Goal: Task Accomplishment & Management: Use online tool/utility

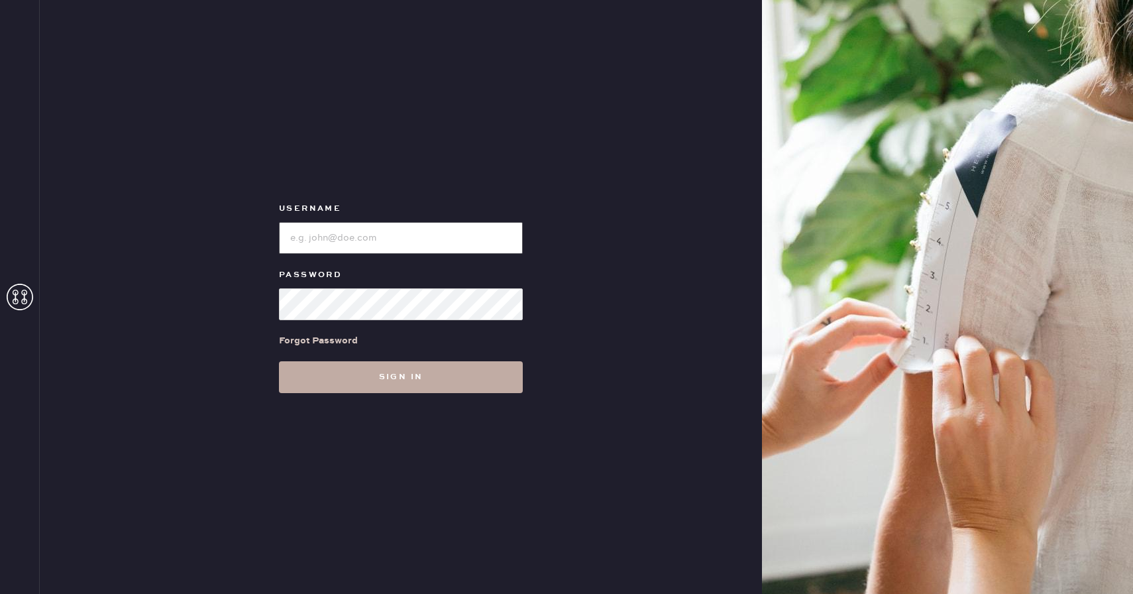
type input "Reformationboston"
click at [410, 378] on button "Sign in" at bounding box center [401, 377] width 244 height 32
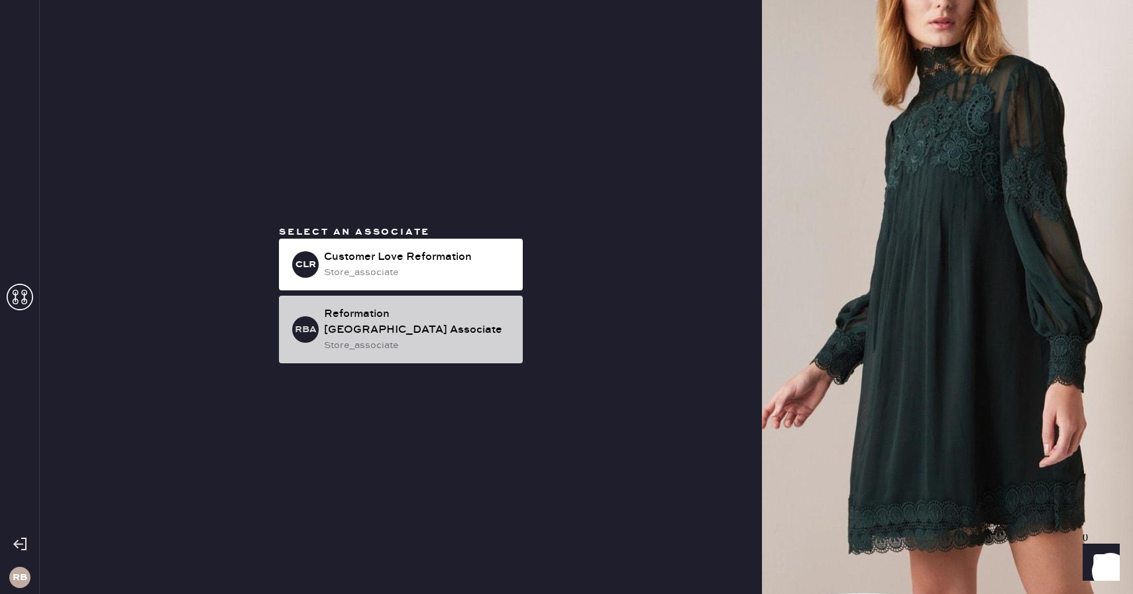
click at [377, 338] on div "store_associate" at bounding box center [418, 345] width 188 height 15
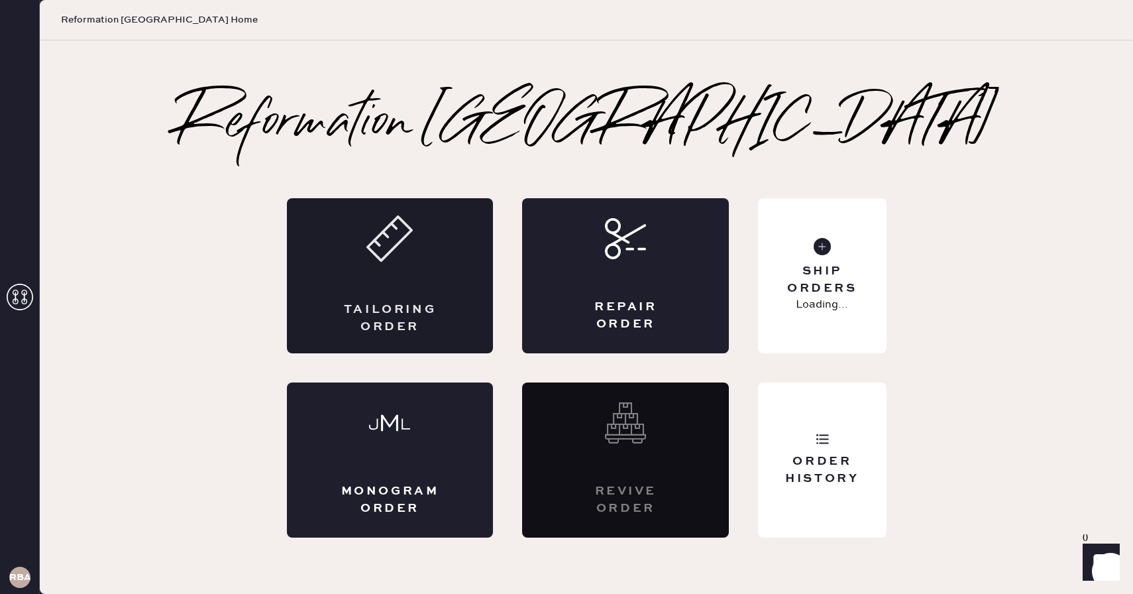
click at [392, 242] on icon at bounding box center [389, 238] width 46 height 46
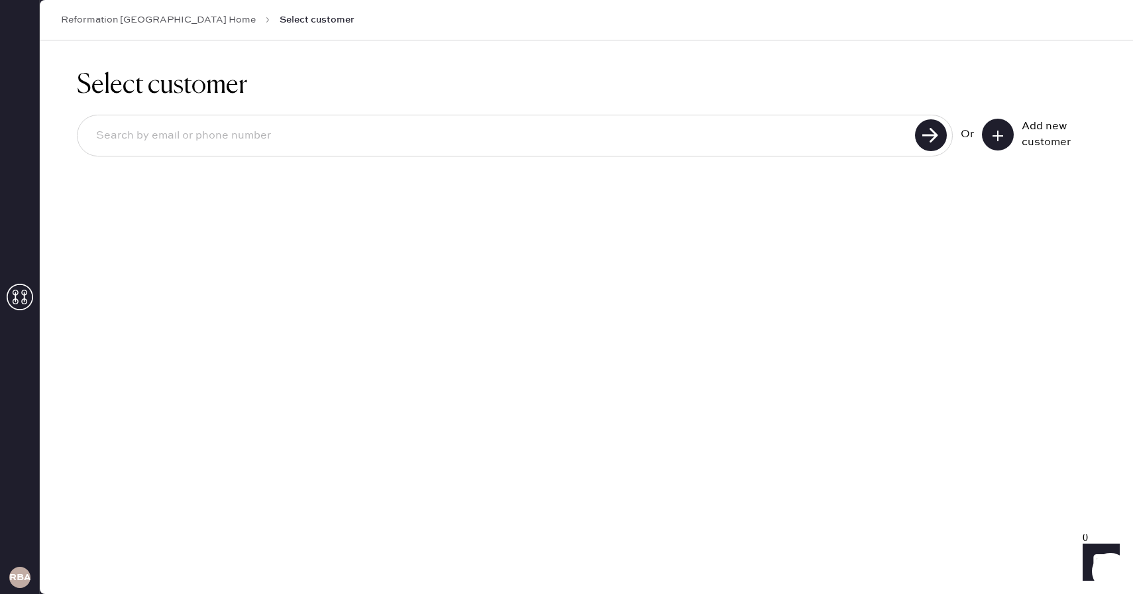
click at [990, 133] on button at bounding box center [998, 135] width 32 height 32
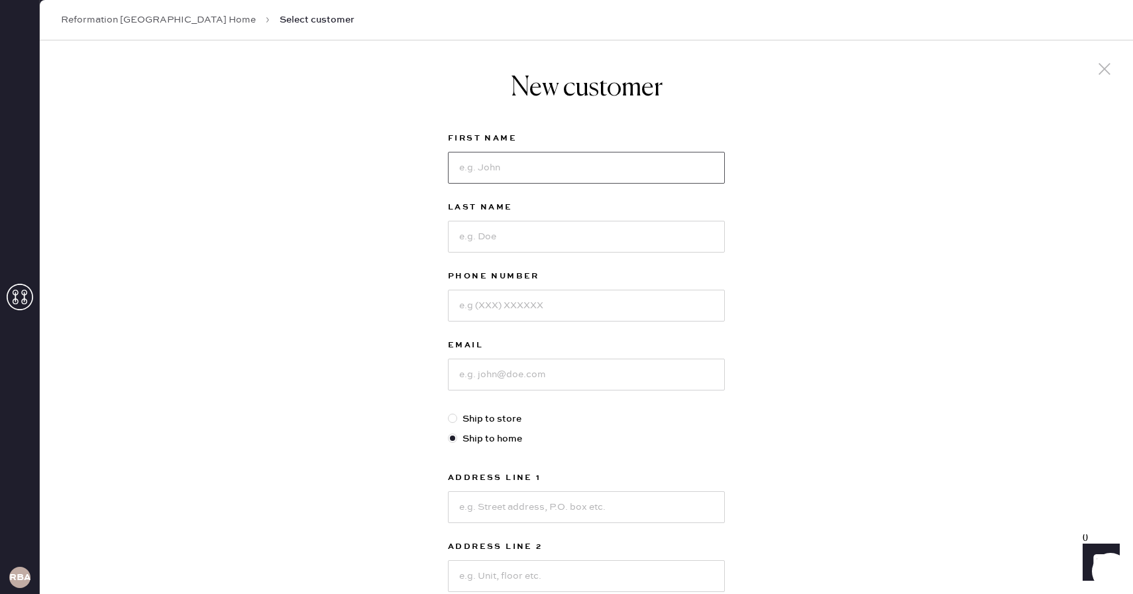
click at [581, 169] on input at bounding box center [586, 168] width 277 height 32
type input "[DEMOGRAPHIC_DATA]"
click at [563, 225] on input at bounding box center [586, 237] width 277 height 32
type input "cansever"
click at [539, 300] on input at bounding box center [586, 305] width 277 height 32
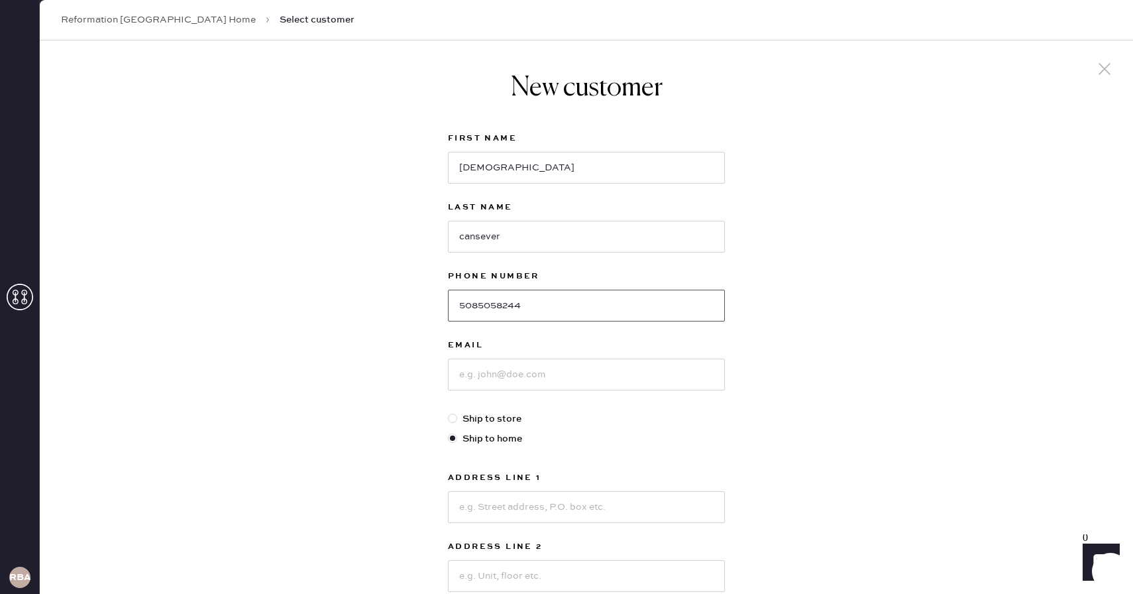
type input "5085058244"
click at [537, 368] on input at bounding box center [586, 374] width 277 height 32
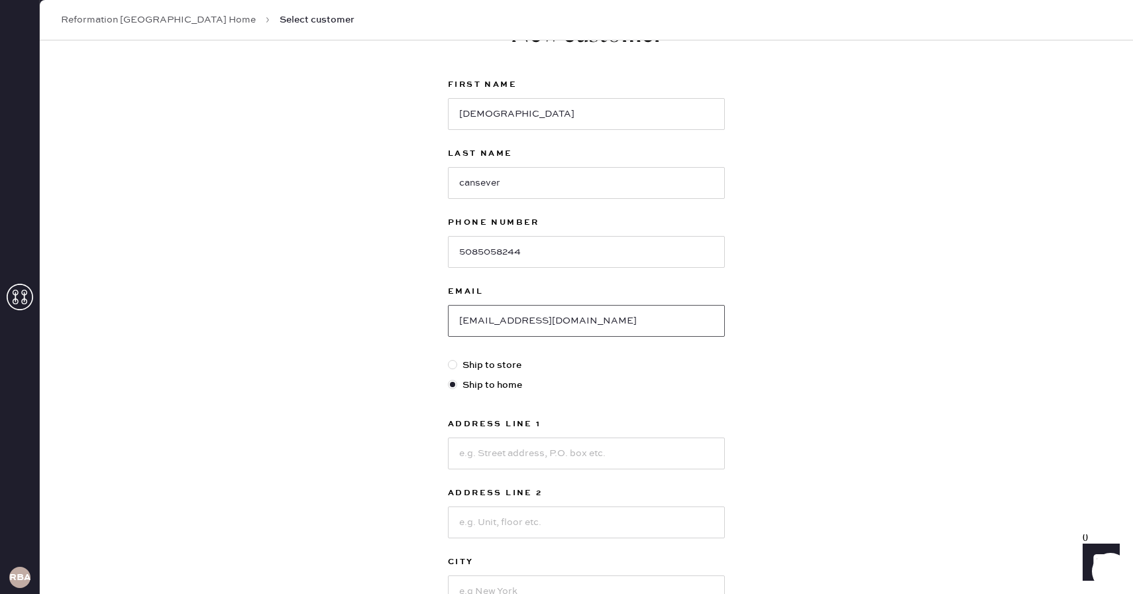
scroll to position [56, 0]
type input "[EMAIL_ADDRESS][DOMAIN_NAME]"
click at [535, 441] on input at bounding box center [586, 451] width 277 height 32
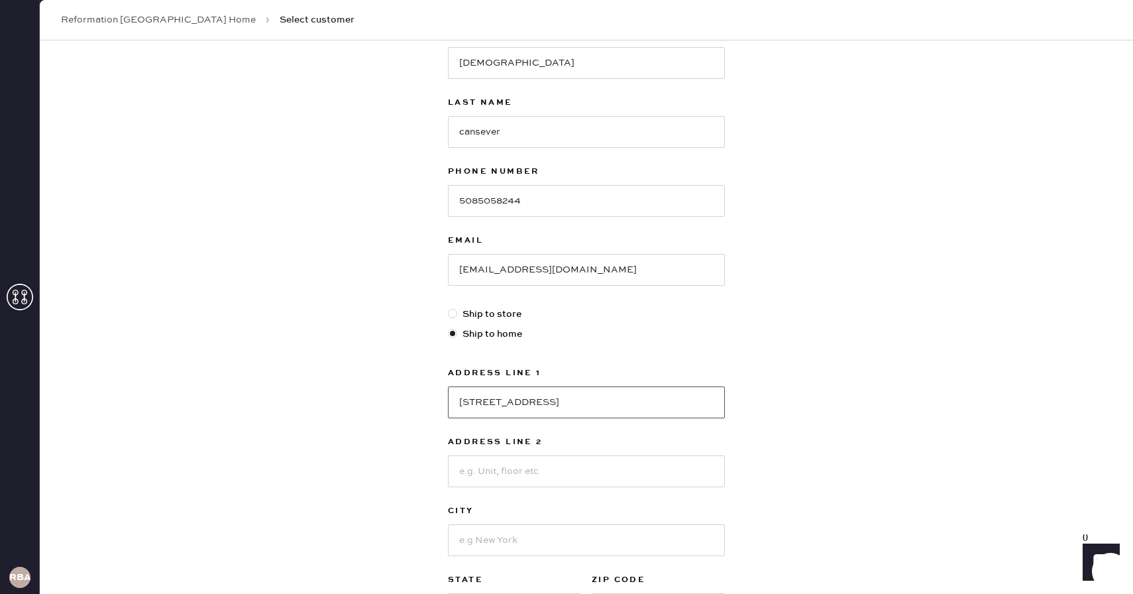
scroll to position [145, 0]
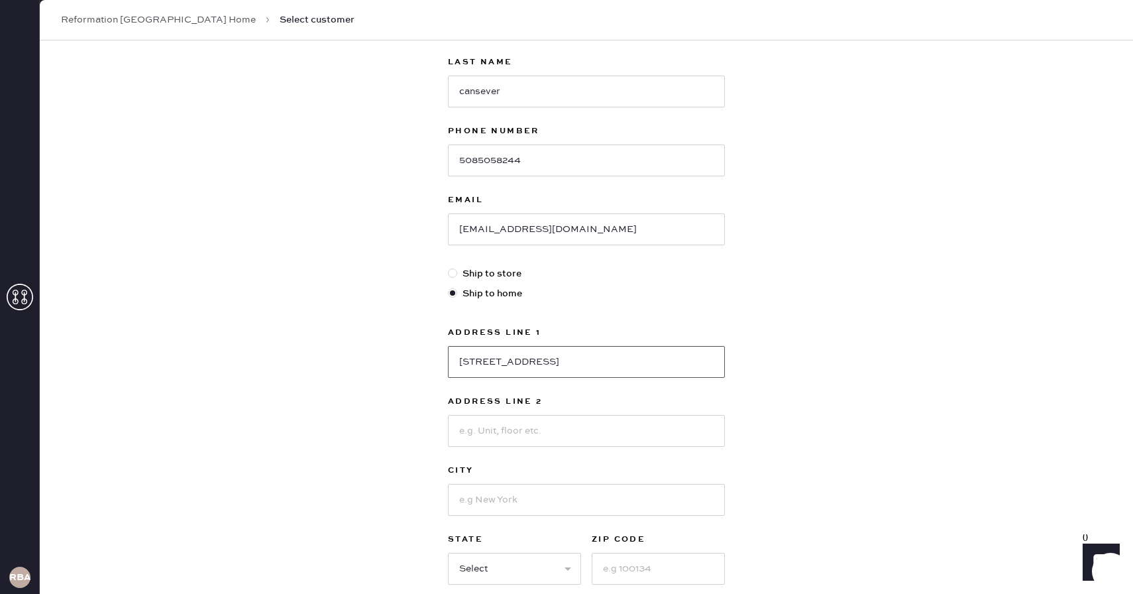
type input "[STREET_ADDRESS]"
click at [488, 439] on input at bounding box center [586, 431] width 277 height 32
type input "apt 2"
click at [480, 494] on input at bounding box center [586, 500] width 277 height 32
type input "Allston"
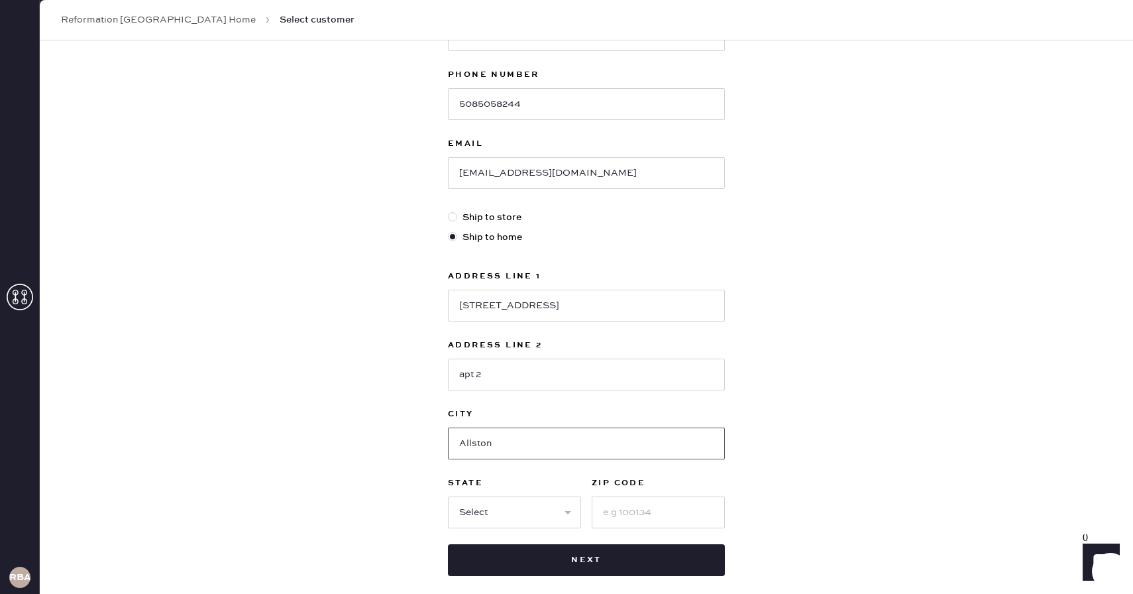
scroll to position [217, 0]
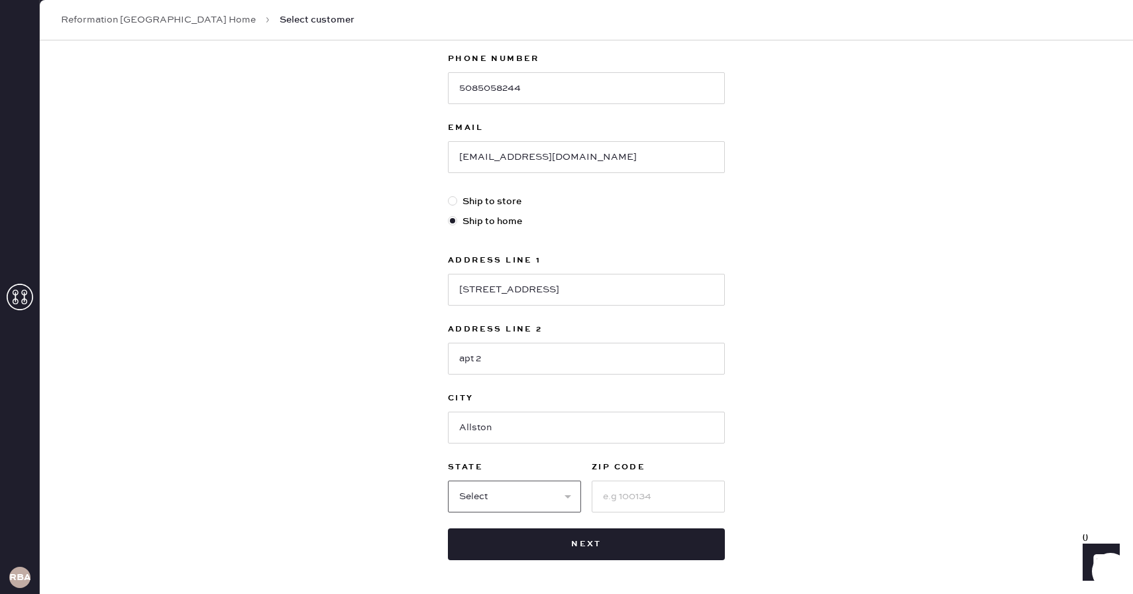
click at [554, 498] on select "Select AK AL AR AZ CA CO CT [GEOGRAPHIC_DATA] DE FL [GEOGRAPHIC_DATA] HI [GEOGR…" at bounding box center [514, 496] width 133 height 32
select select "MA"
click at [448, 480] on select "Select AK AL AR AZ CA CO CT [GEOGRAPHIC_DATA] DE FL [GEOGRAPHIC_DATA] HI [GEOGR…" at bounding box center [514, 496] width 133 height 32
click at [633, 503] on input at bounding box center [658, 496] width 133 height 32
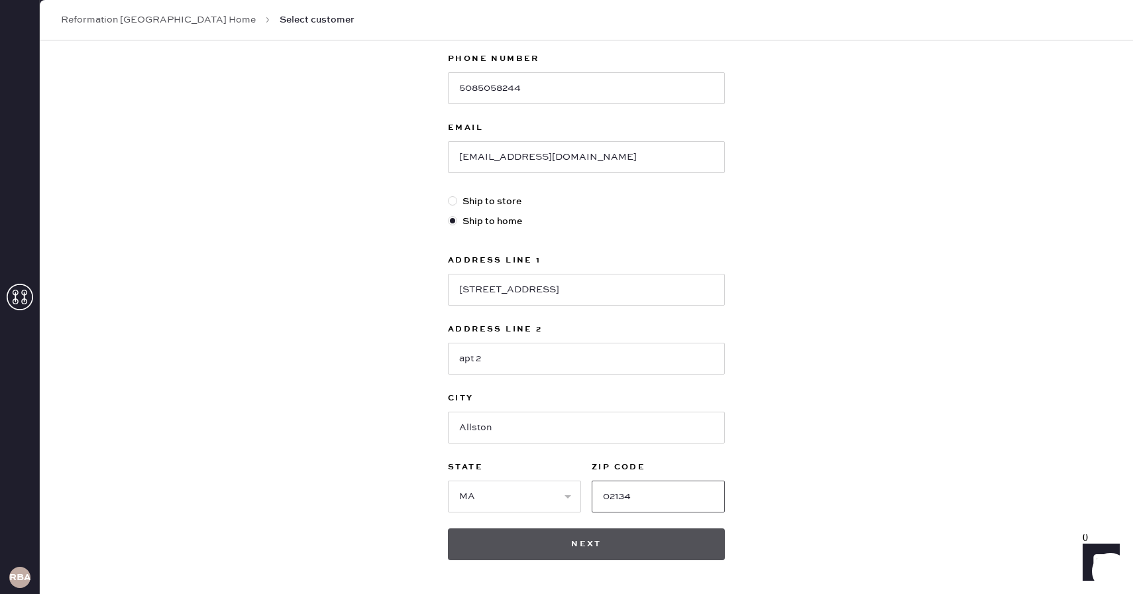
type input "02134"
click at [658, 536] on button "Next" at bounding box center [586, 544] width 277 height 32
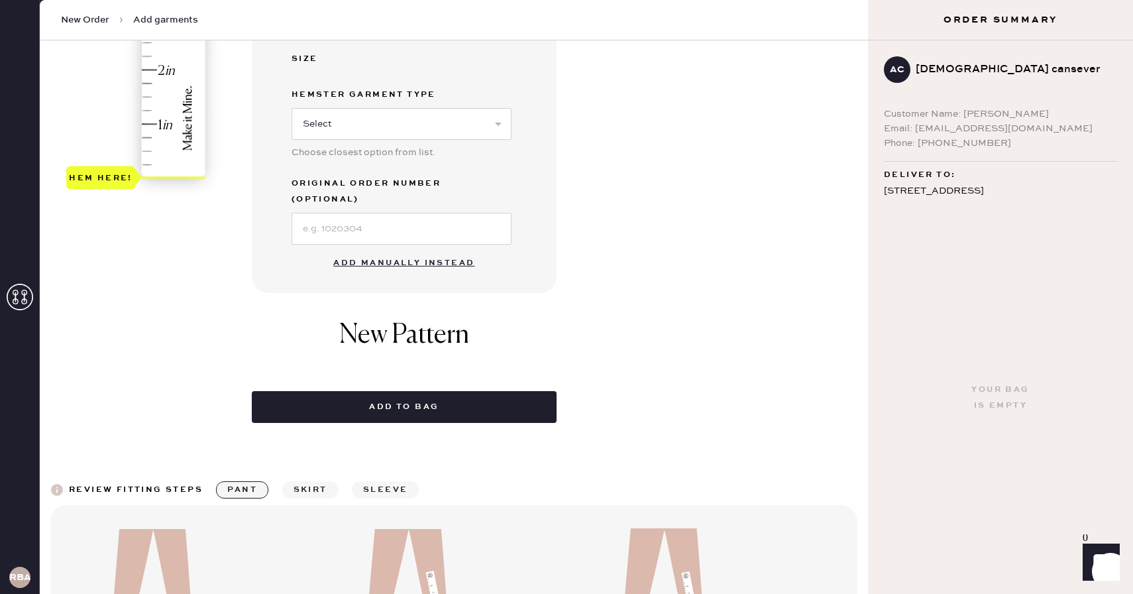
scroll to position [423, 0]
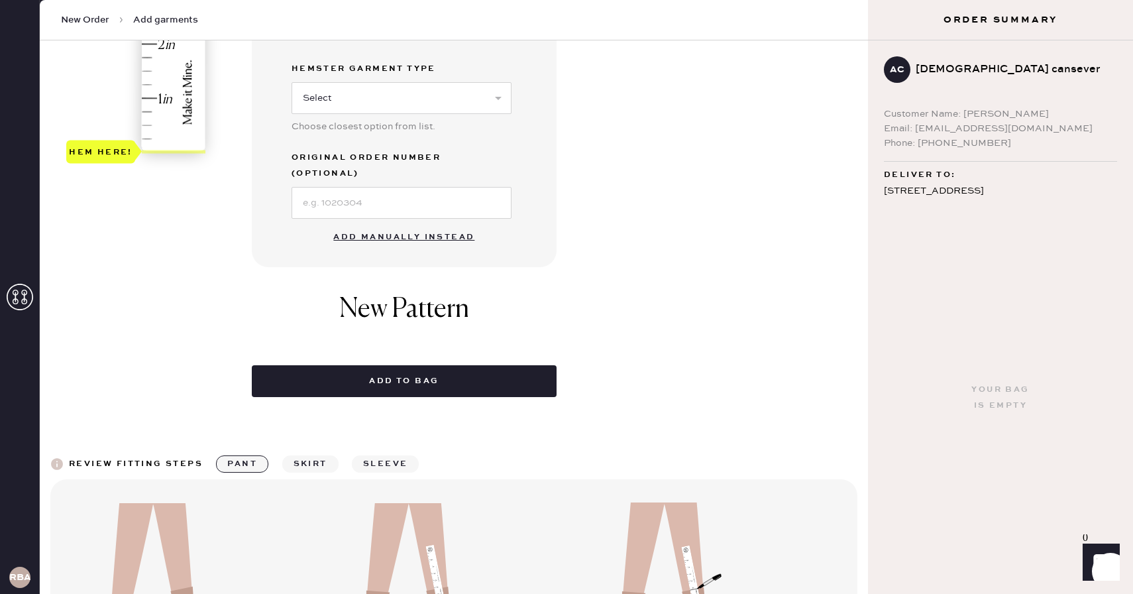
click at [421, 224] on button "Add manually instead" at bounding box center [403, 237] width 157 height 26
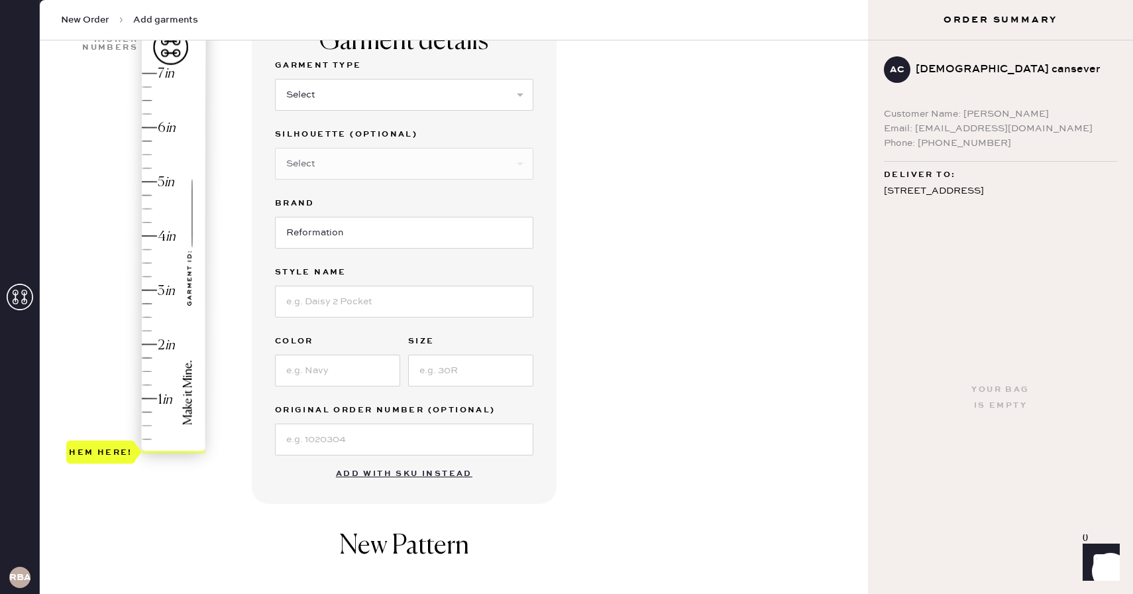
scroll to position [0, 0]
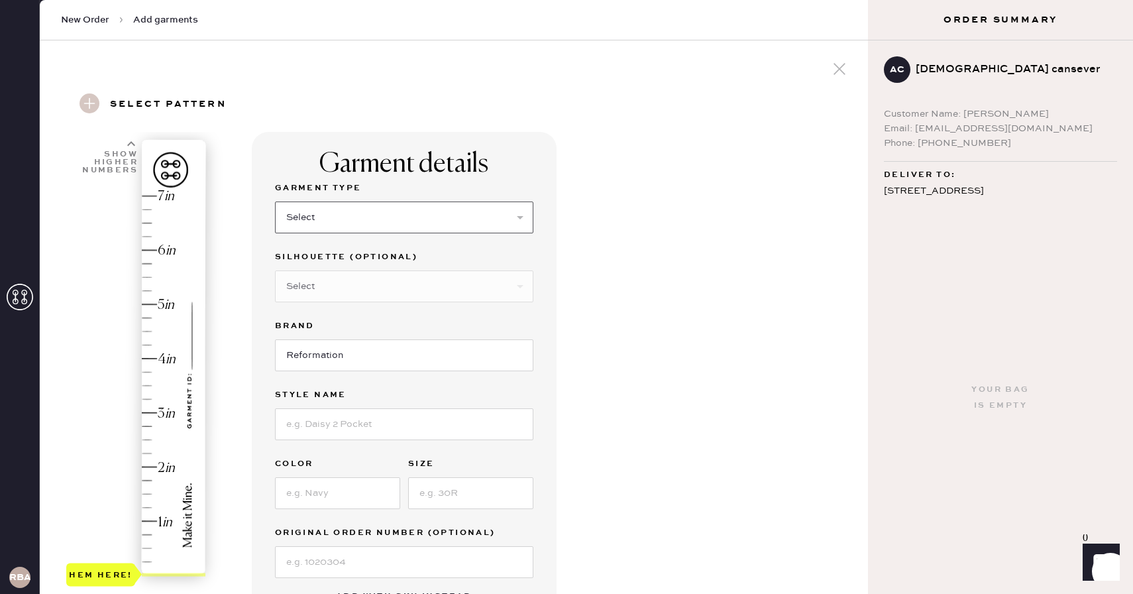
click at [371, 219] on select "Select Basic Skirt Jeans Leggings Pants Shorts Basic Sleeved Dress Basic Sleeve…" at bounding box center [404, 217] width 258 height 32
select select "2"
click at [275, 201] on select "Select Basic Skirt Jeans Leggings Pants Shorts Basic Sleeved Dress Basic Sleeve…" at bounding box center [404, 217] width 258 height 32
click at [329, 426] on input at bounding box center [404, 424] width 258 height 32
type input "Rui Lived-In Wide Leg Baggy"
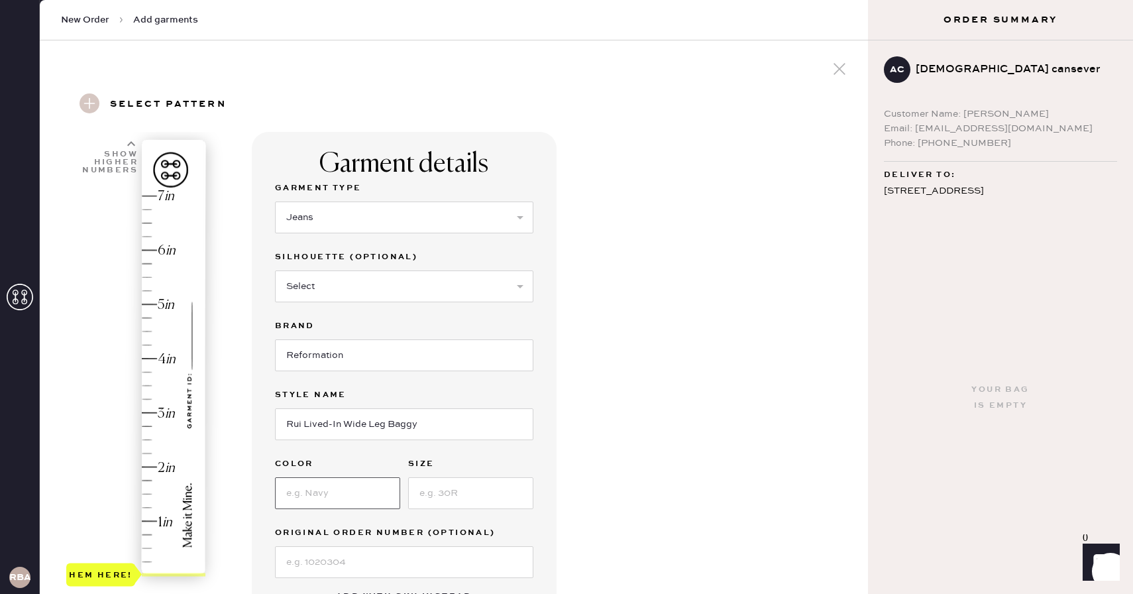
click at [305, 484] on input at bounding box center [337, 493] width 125 height 32
type input "[PERSON_NAME]"
type input "26"
click at [388, 447] on div "Garment Type Select Basic Skirt Jeans Leggings Pants Shorts Basic Sleeved Dress…" at bounding box center [404, 378] width 258 height 397
type input "4"
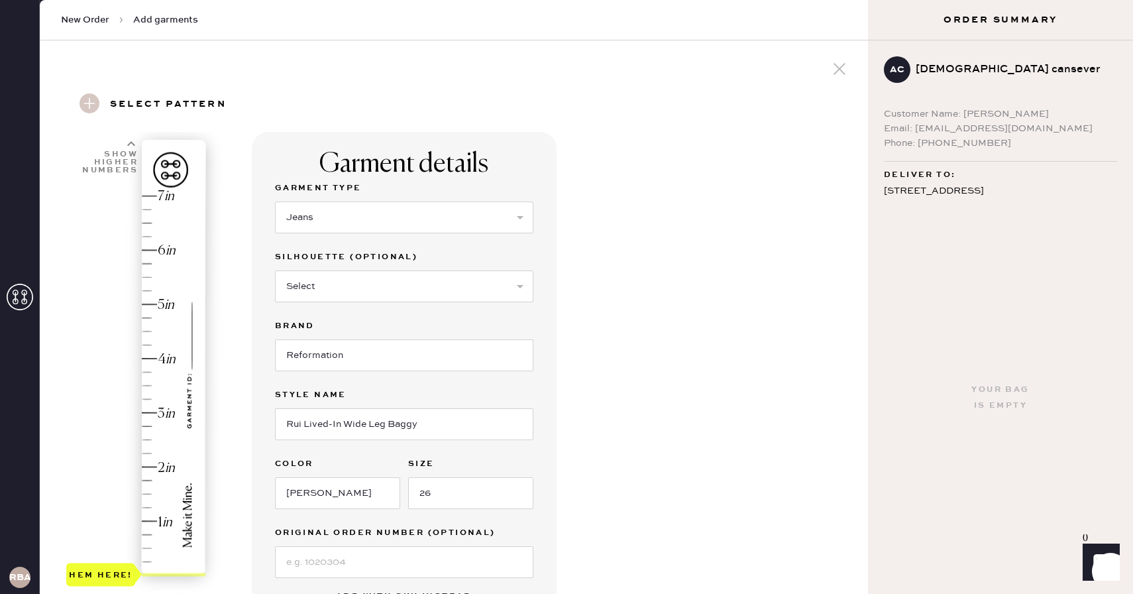
click at [160, 361] on div "Hem here!" at bounding box center [136, 385] width 141 height 391
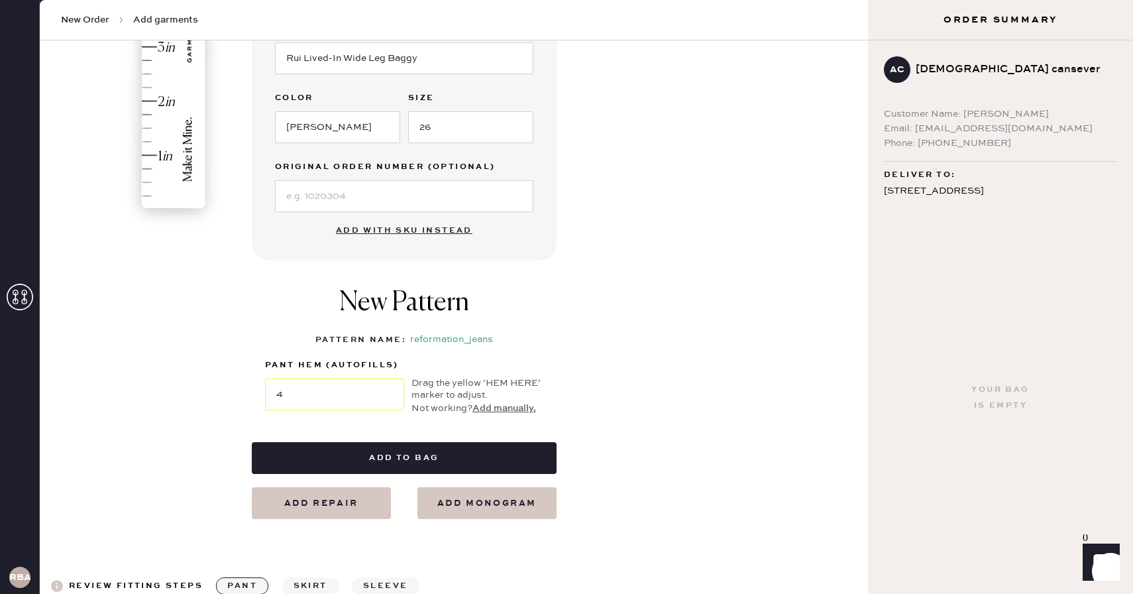
scroll to position [367, 0]
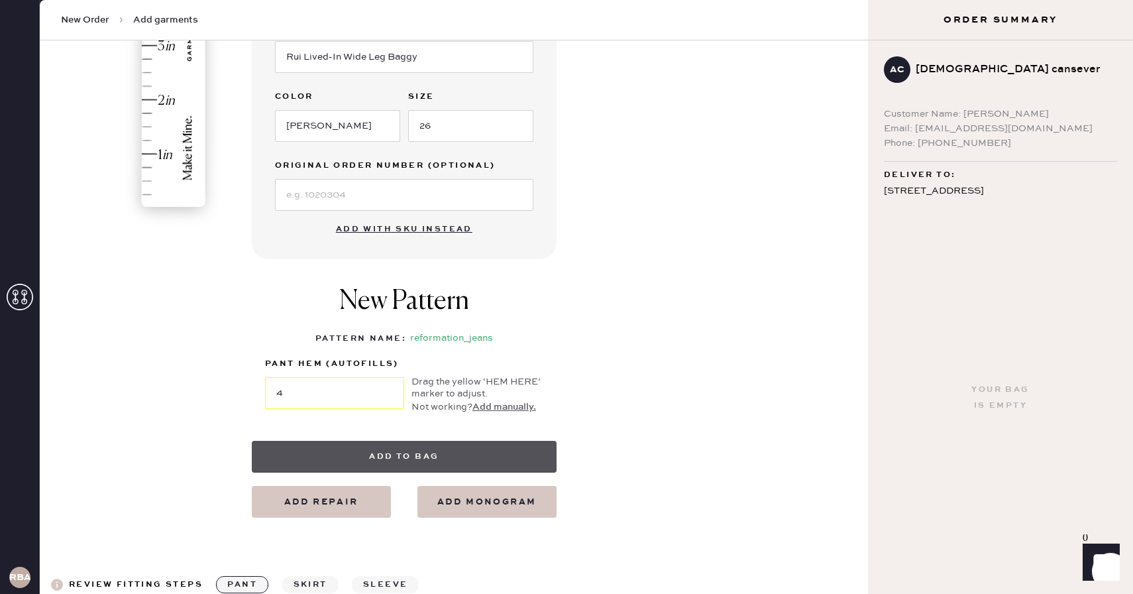
click at [378, 456] on button "Add to bag" at bounding box center [404, 457] width 305 height 32
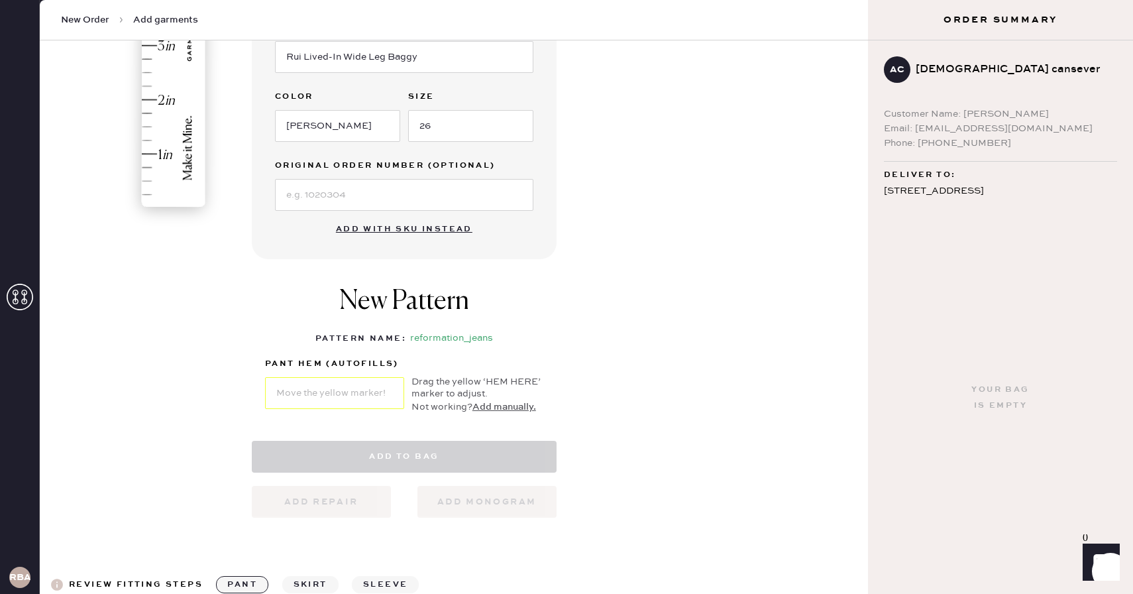
select select "2"
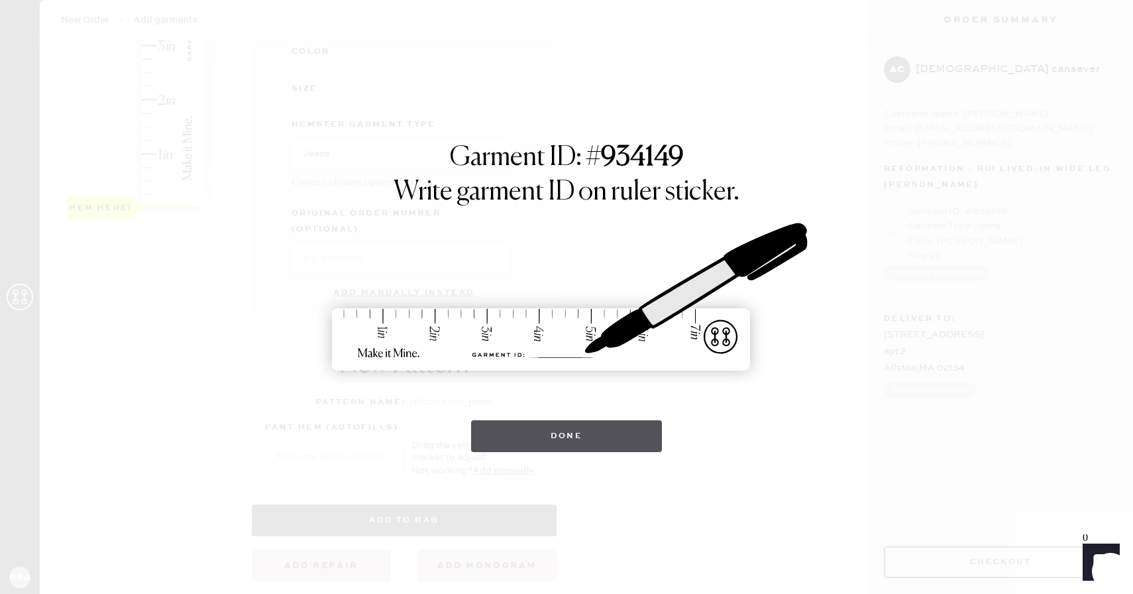
click at [555, 431] on button "Done" at bounding box center [566, 436] width 191 height 32
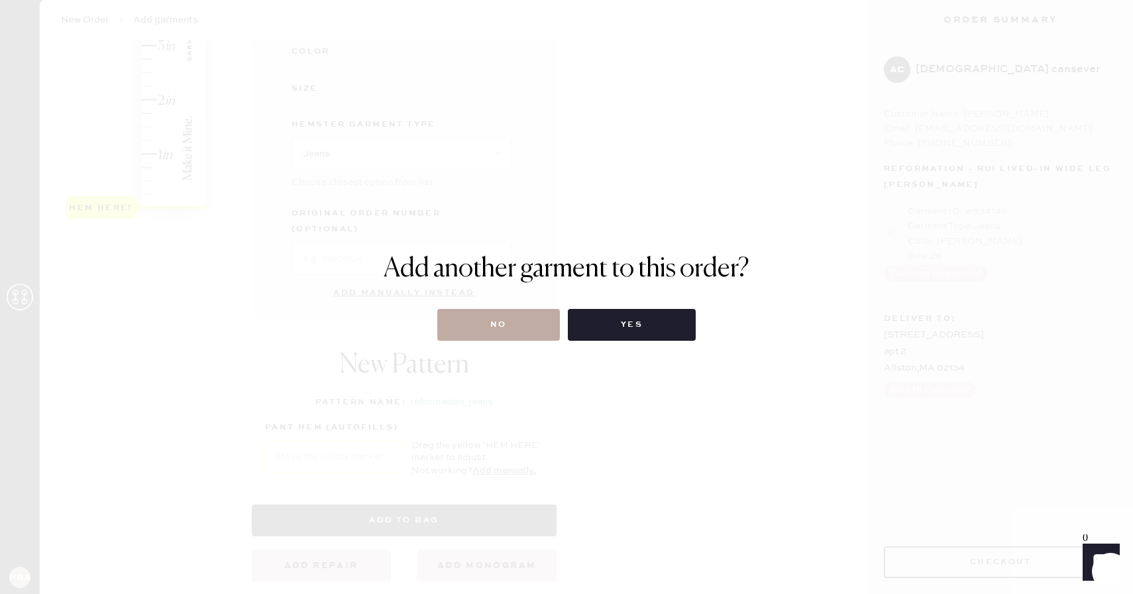
click at [498, 319] on button "No" at bounding box center [498, 325] width 123 height 32
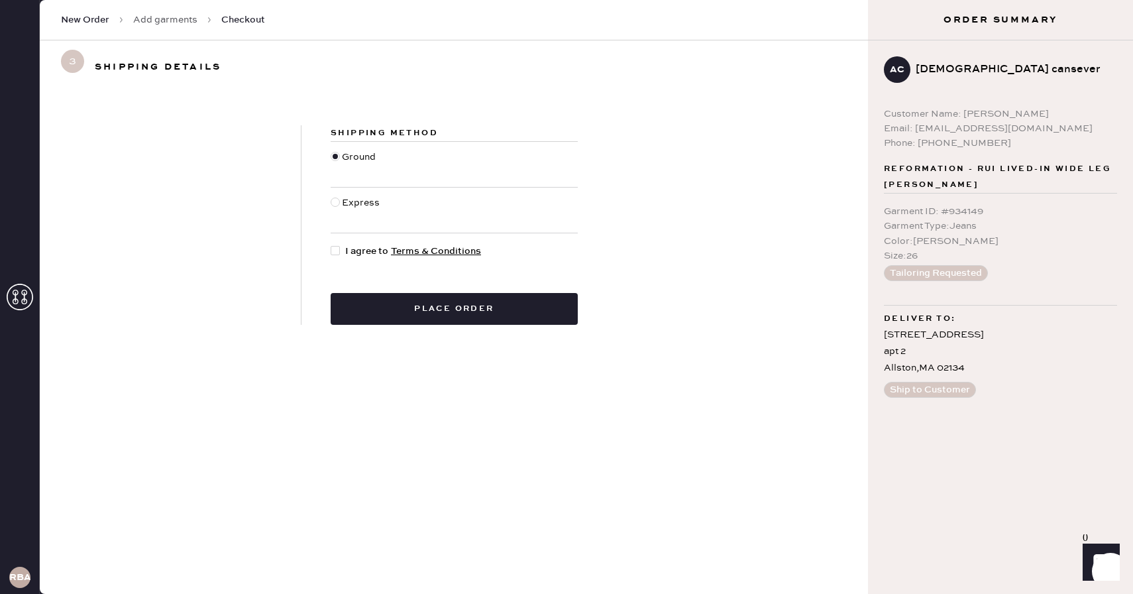
click at [329, 246] on div "Shipping Method Ground Express I agree to Terms & Conditions Place order" at bounding box center [453, 224] width 305 height 199
click at [332, 248] on div at bounding box center [335, 250] width 9 height 9
click at [331, 244] on input "I agree to Terms & Conditions" at bounding box center [331, 244] width 1 height 1
checkbox input "true"
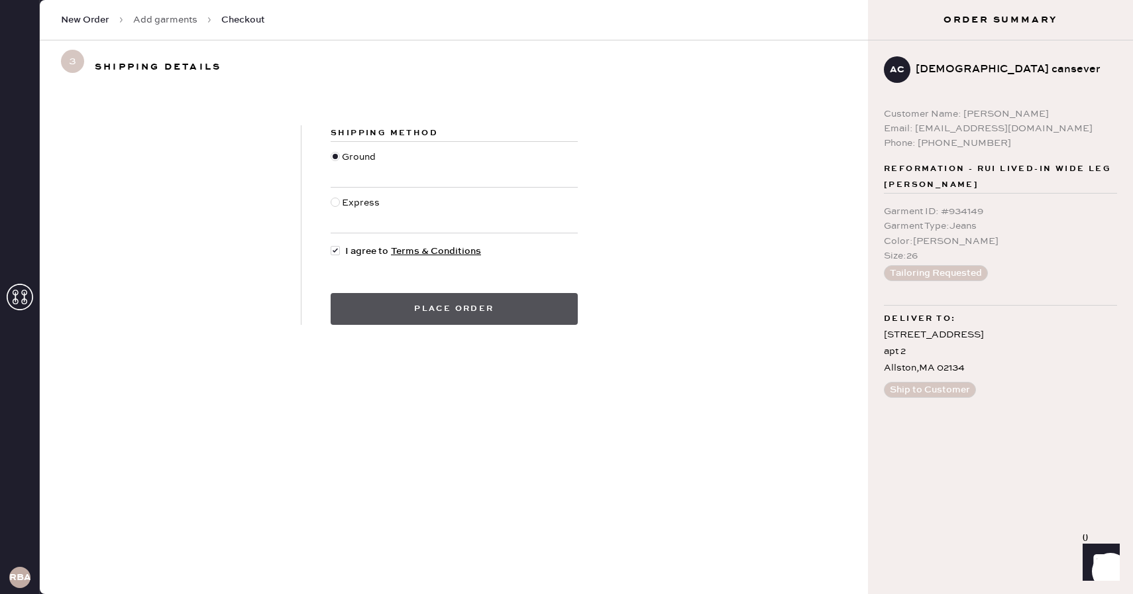
click at [445, 313] on button "Place order" at bounding box center [454, 309] width 247 height 32
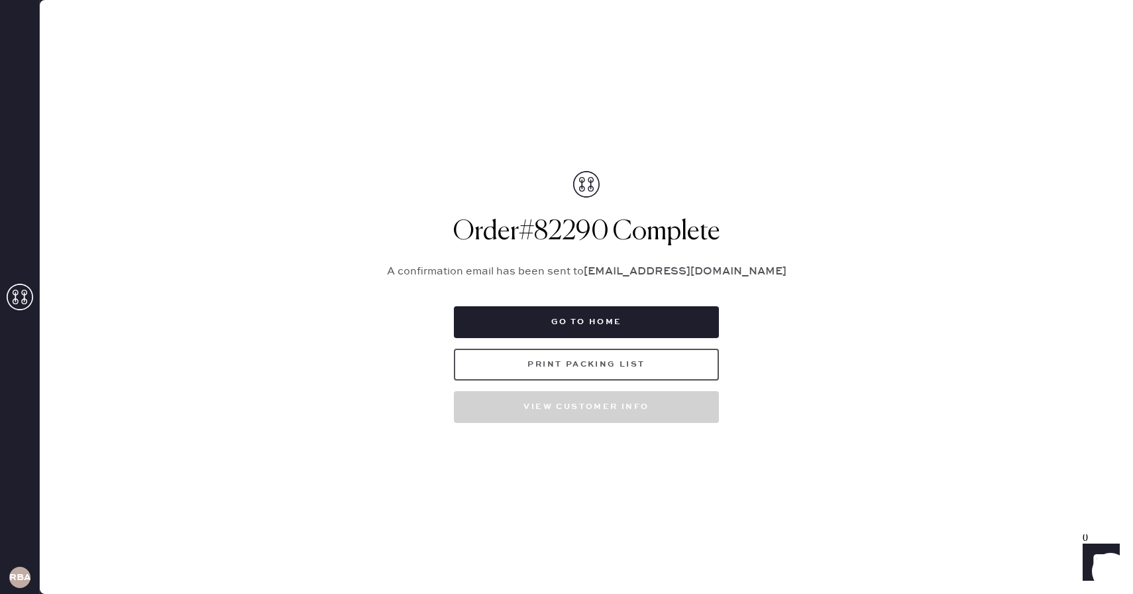
click at [587, 366] on button "Print Packing List" at bounding box center [586, 364] width 265 height 32
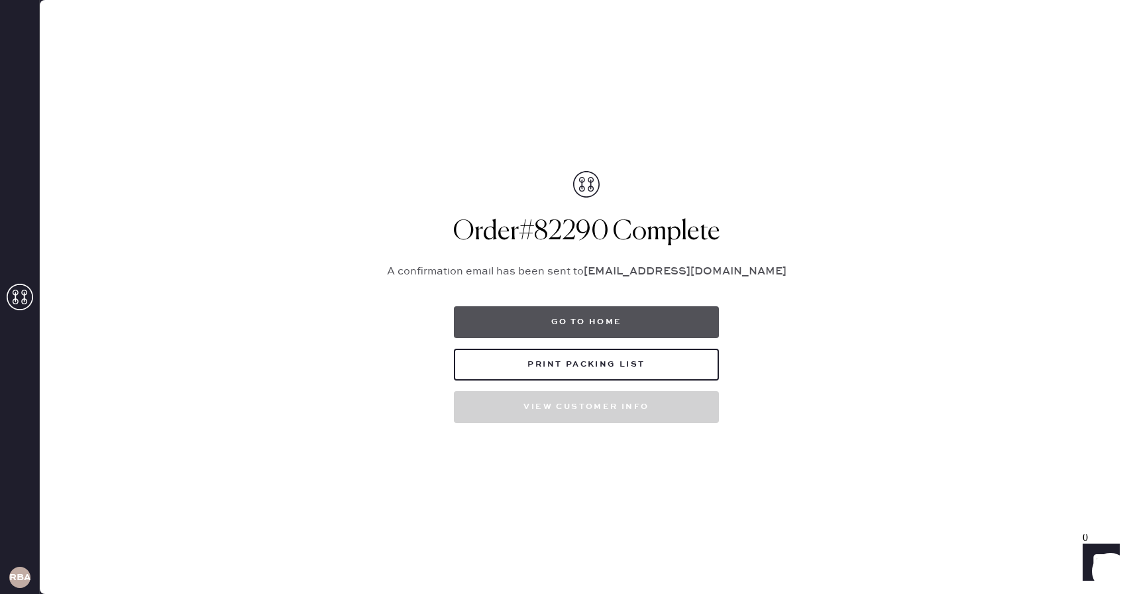
click at [590, 320] on button "Go to home" at bounding box center [586, 322] width 265 height 32
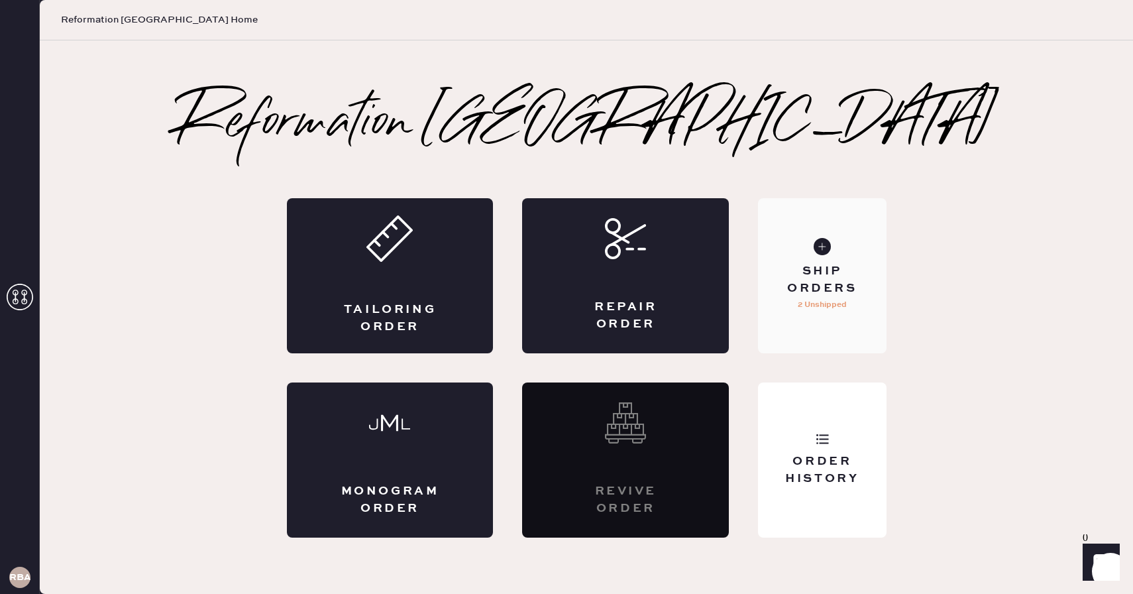
click at [831, 275] on div "Ship Orders" at bounding box center [821, 279] width 107 height 33
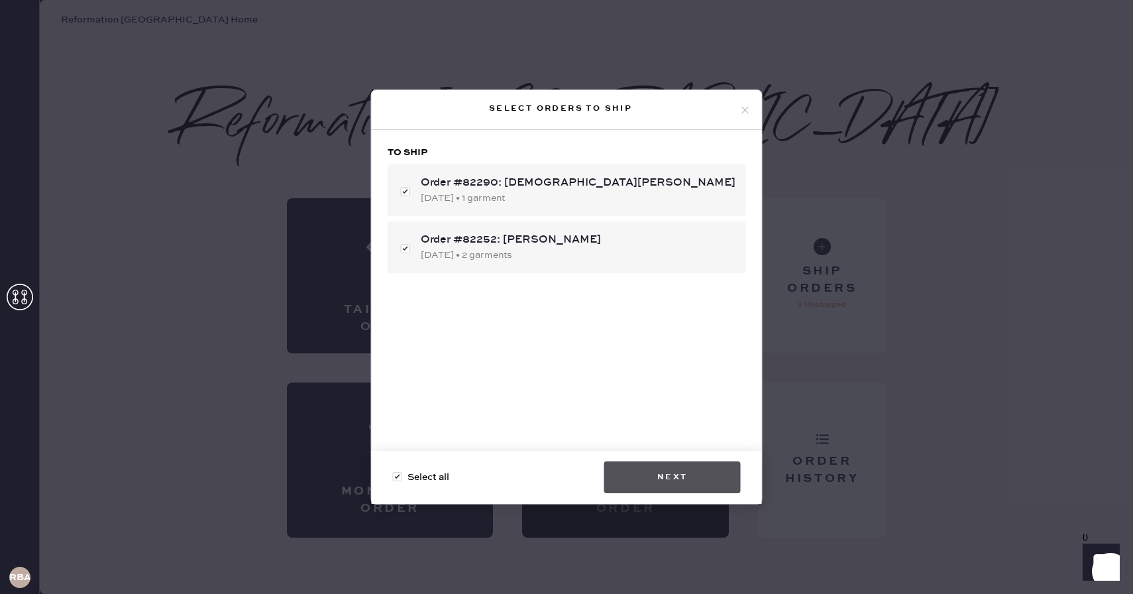
click at [658, 490] on button "Next" at bounding box center [672, 477] width 136 height 32
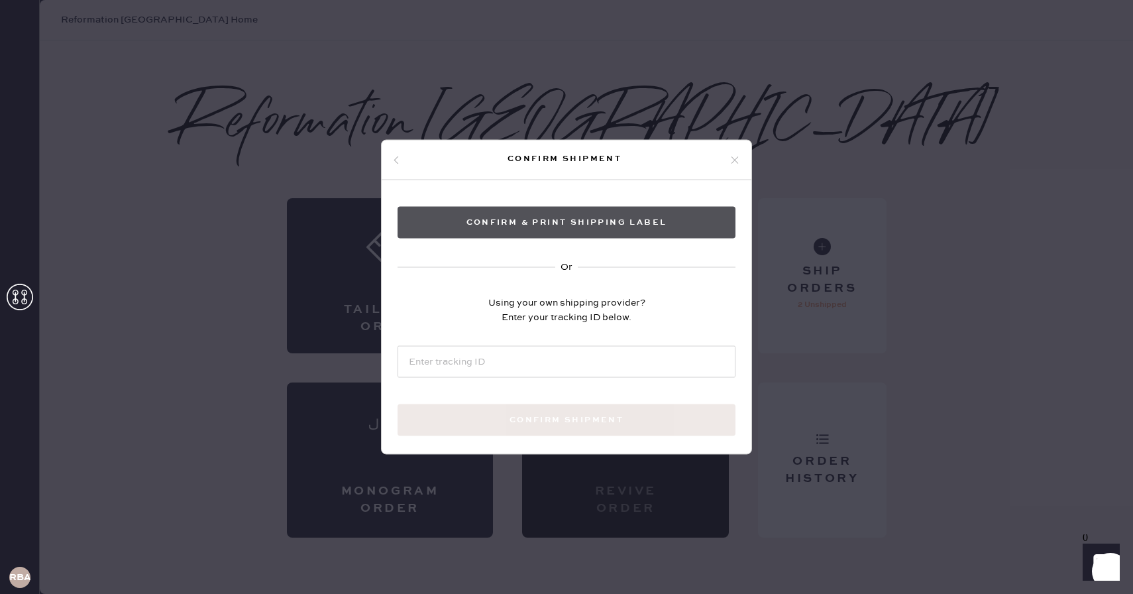
click at [602, 219] on button "Confirm & Print shipping label" at bounding box center [566, 223] width 338 height 32
